Goal: Information Seeking & Learning: Learn about a topic

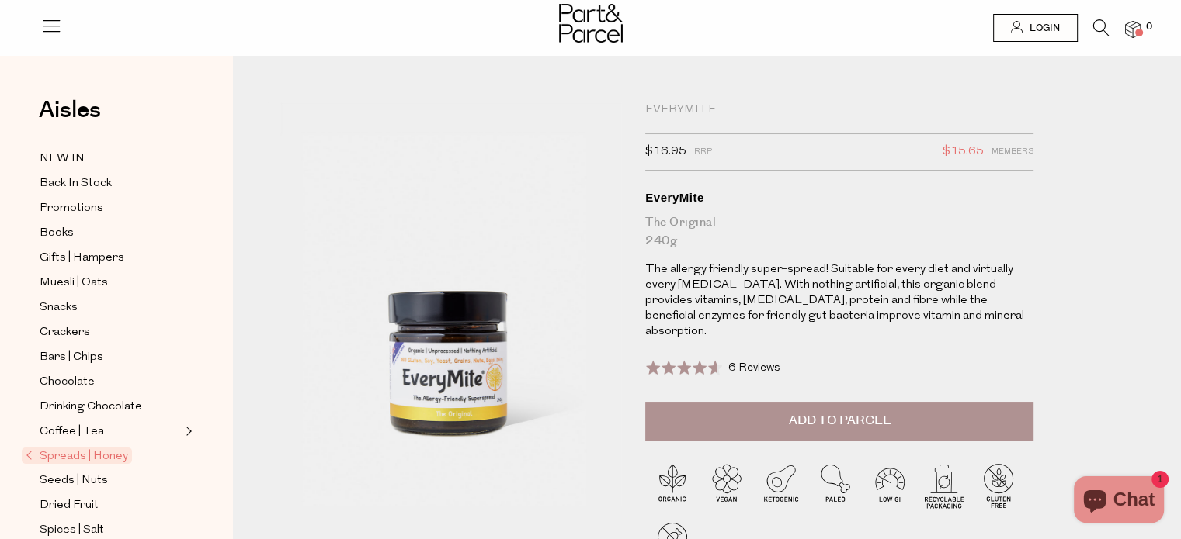
click at [754, 295] on p "The allergy friendly super-spread! Suitable for every diet and virtually every …" at bounding box center [839, 301] width 388 height 78
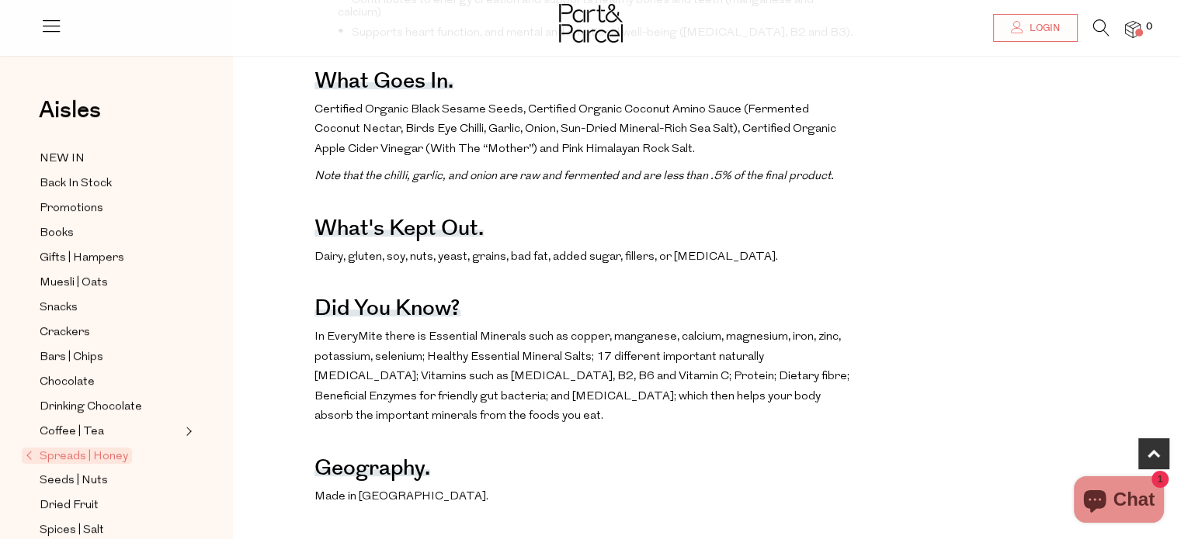
scroll to position [808, 0]
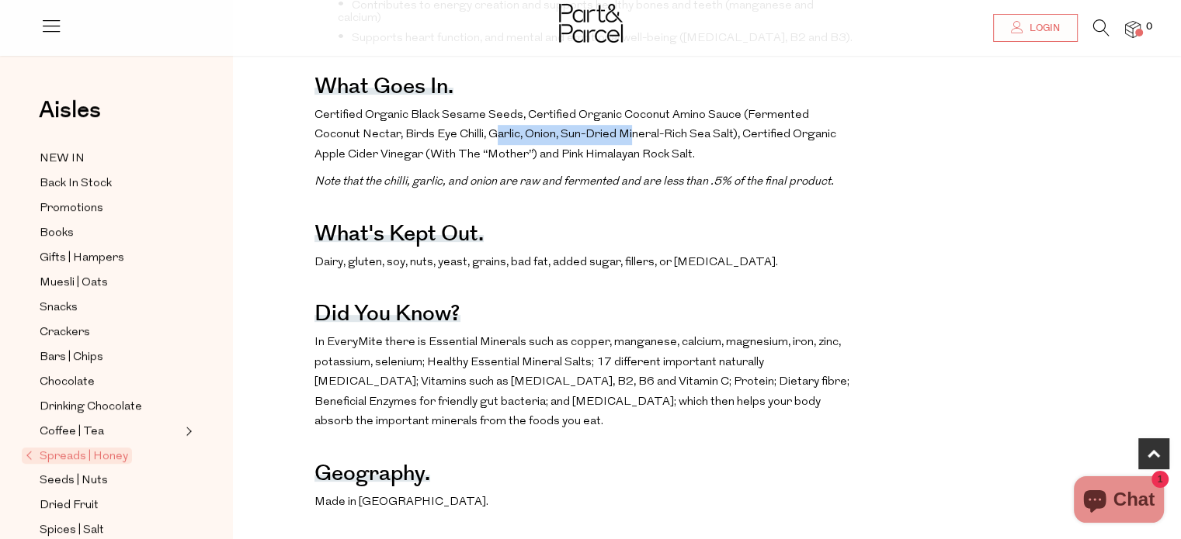
drag, startPoint x: 457, startPoint y: 139, endPoint x: 587, endPoint y: 147, distance: 129.9
click at [587, 147] on p "Certified Organic Black Sesame Seeds, Certified Organic Coconut Amino Sauce (Fe…" at bounding box center [585, 136] width 542 height 60
click at [591, 155] on span "Certified Organic Black Sesame Seeds, Certified Organic Coconut Amino Sauce (Fe…" at bounding box center [575, 134] width 522 height 51
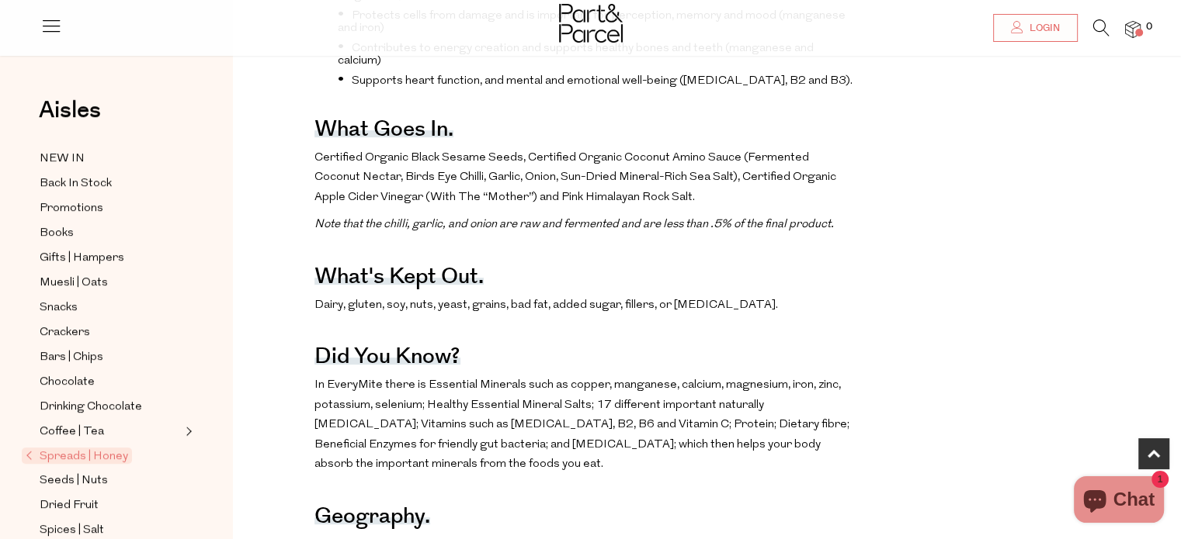
scroll to position [572, 0]
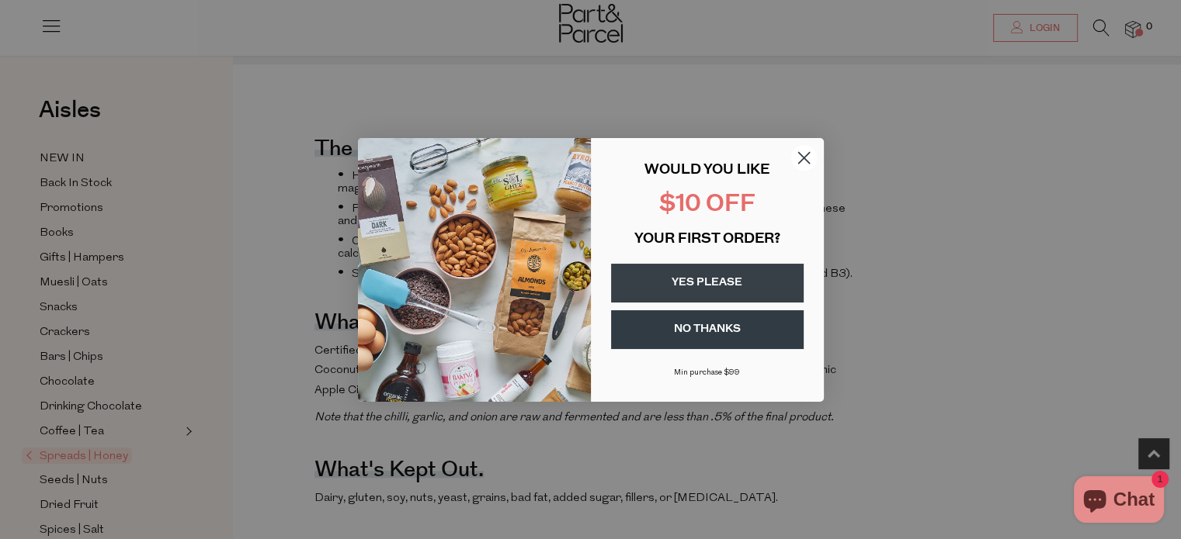
click at [799, 154] on icon "Close dialog" at bounding box center [803, 157] width 11 height 11
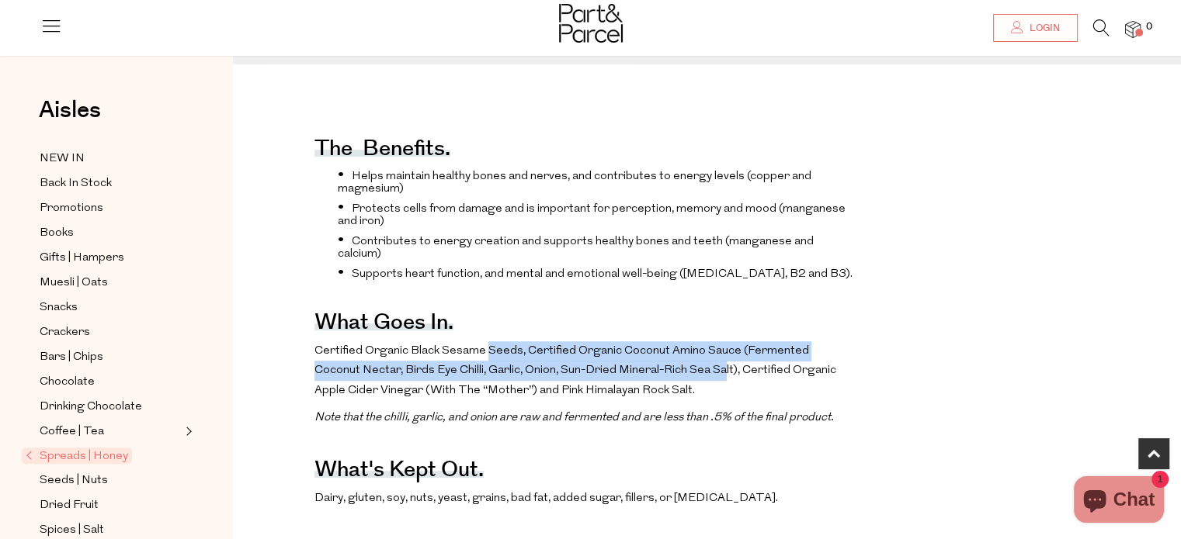
drag, startPoint x: 487, startPoint y: 349, endPoint x: 681, endPoint y: 378, distance: 196.2
click at [681, 378] on span "Certified Organic Black Sesame Seeds, Certified Organic Coconut Amino Sauce (Fe…" at bounding box center [575, 370] width 522 height 51
click at [579, 387] on span "Certified Organic Black Sesame Seeds, Certified Organic Coconut Amino Sauce (Fe…" at bounding box center [575, 370] width 522 height 51
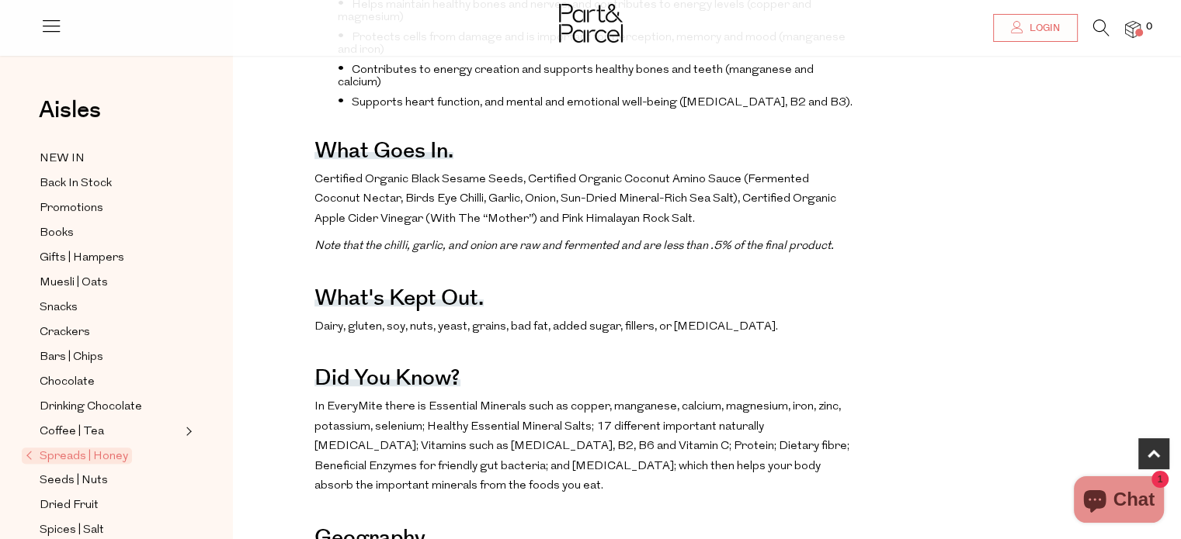
scroll to position [758, 0]
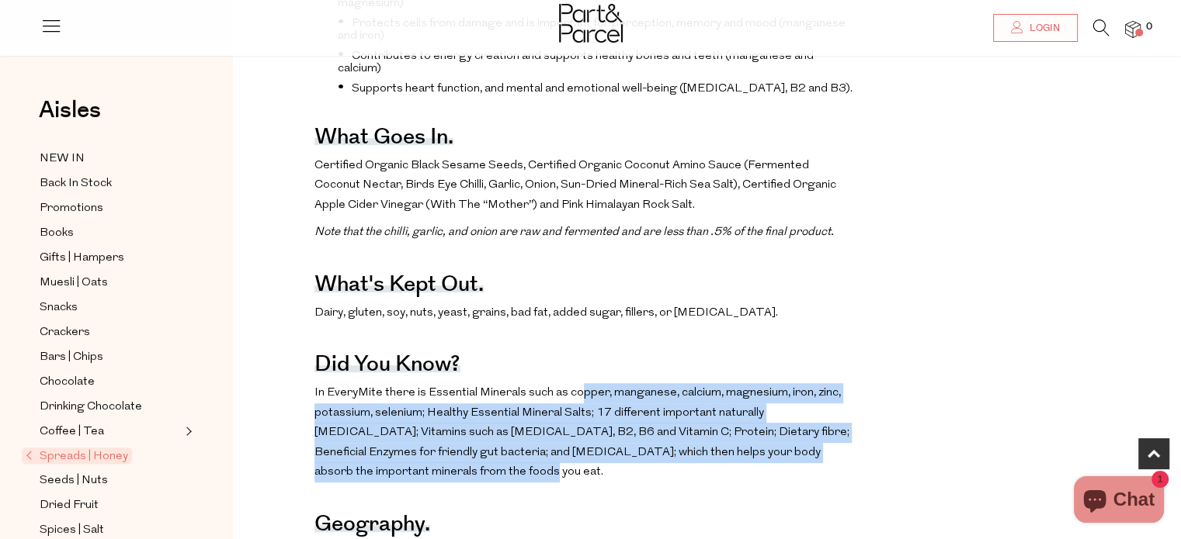
drag, startPoint x: 574, startPoint y: 387, endPoint x: 627, endPoint y: 466, distance: 95.6
click at [627, 466] on p "In EveryMite there is Essential Minerals such as copper, manganese, calcium, ma…" at bounding box center [585, 432] width 542 height 99
click at [605, 421] on span "In EveryMite there is Essential Minerals such as copper, manganese, calcium, ma…" at bounding box center [581, 432] width 535 height 91
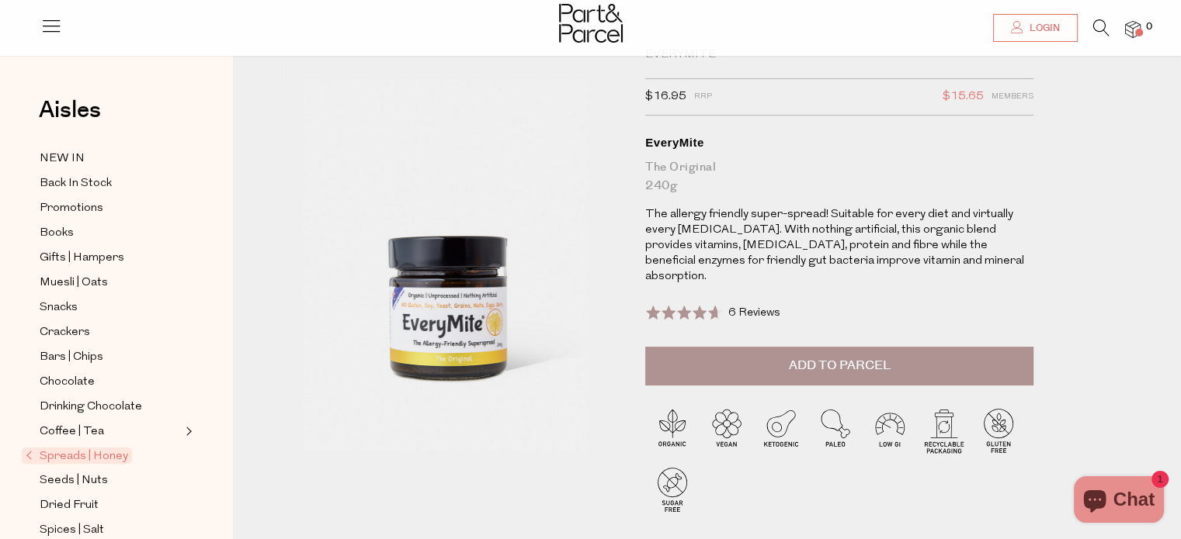
scroll to position [0, 0]
